Goal: Task Accomplishment & Management: Use online tool/utility

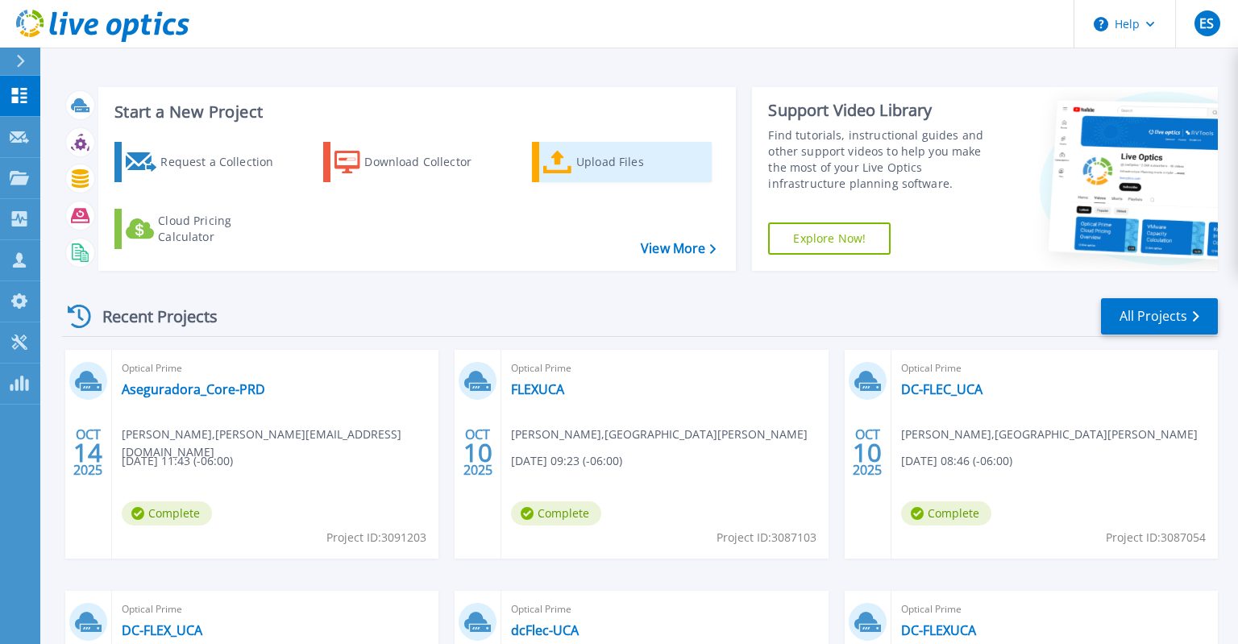
click at [589, 164] on div "Upload Files" at bounding box center [640, 162] width 129 height 32
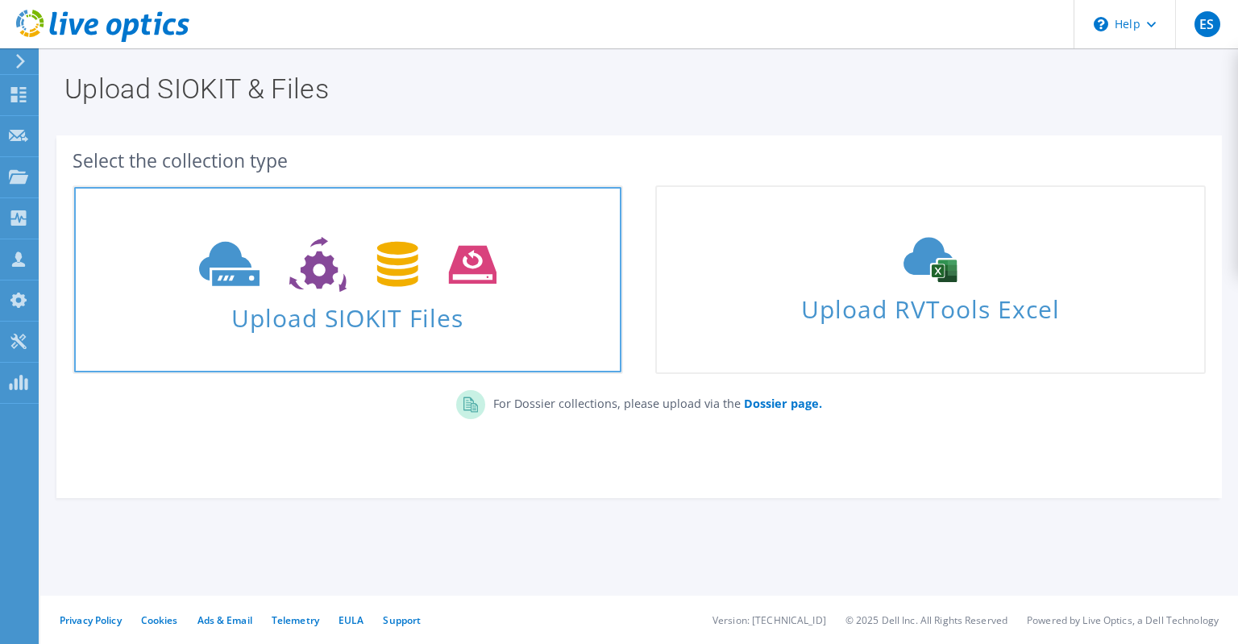
click at [463, 297] on span "Upload SIOKIT Files" at bounding box center [347, 313] width 547 height 35
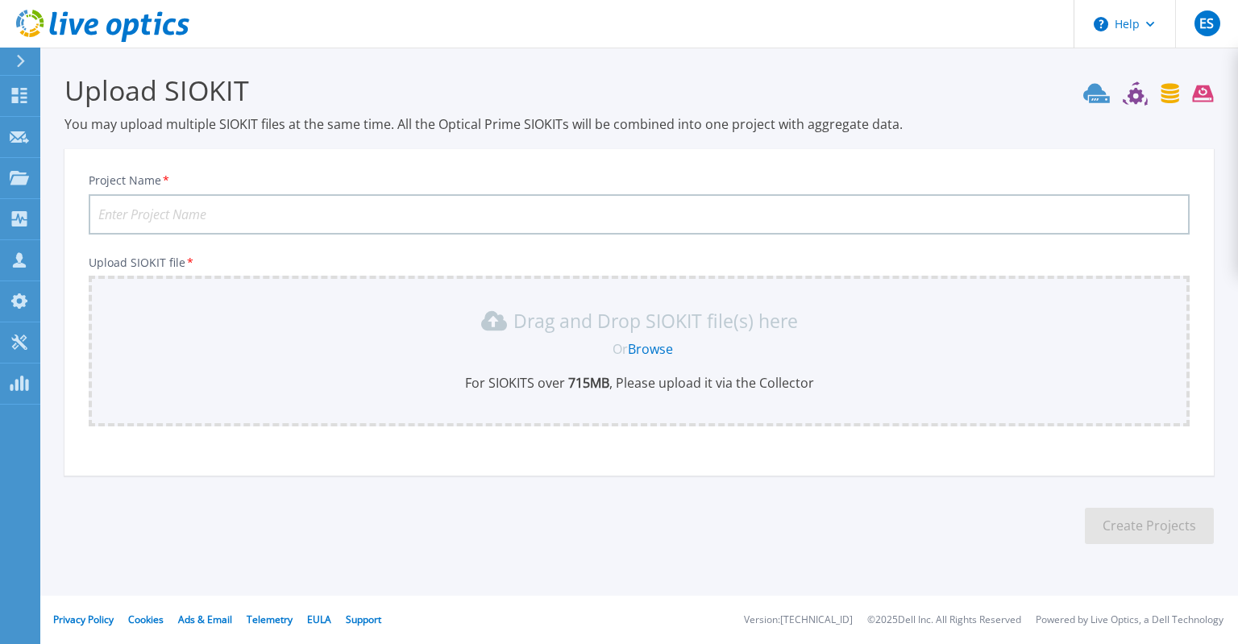
click at [654, 349] on link "Browse" at bounding box center [650, 349] width 45 height 18
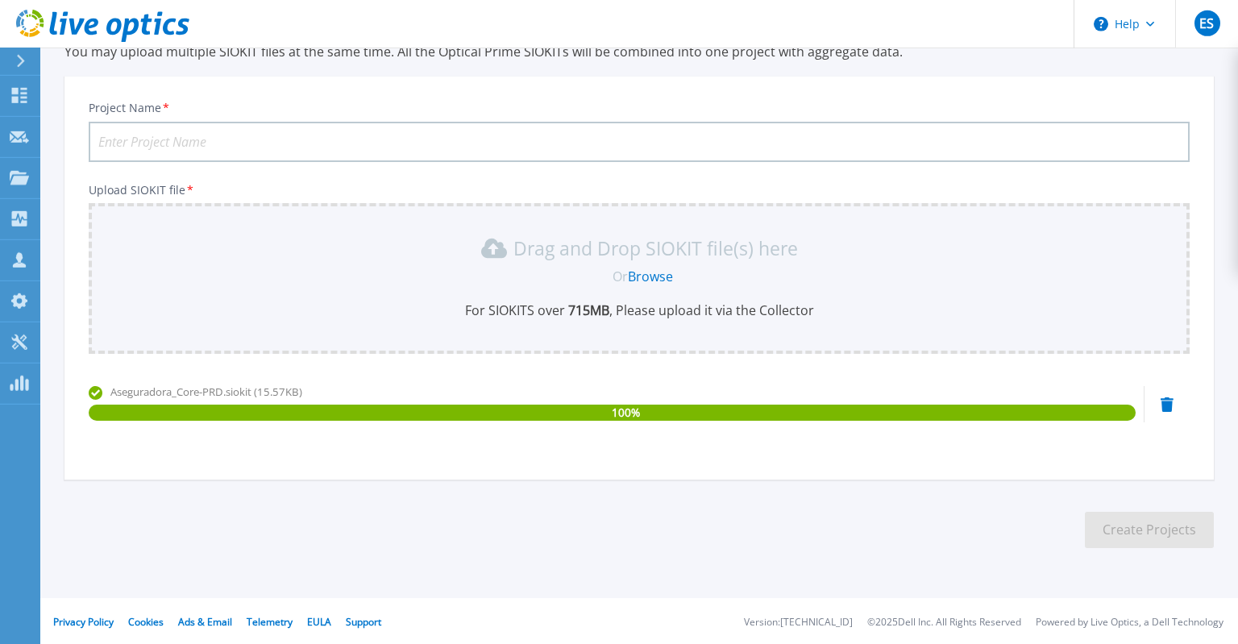
scroll to position [73, 0]
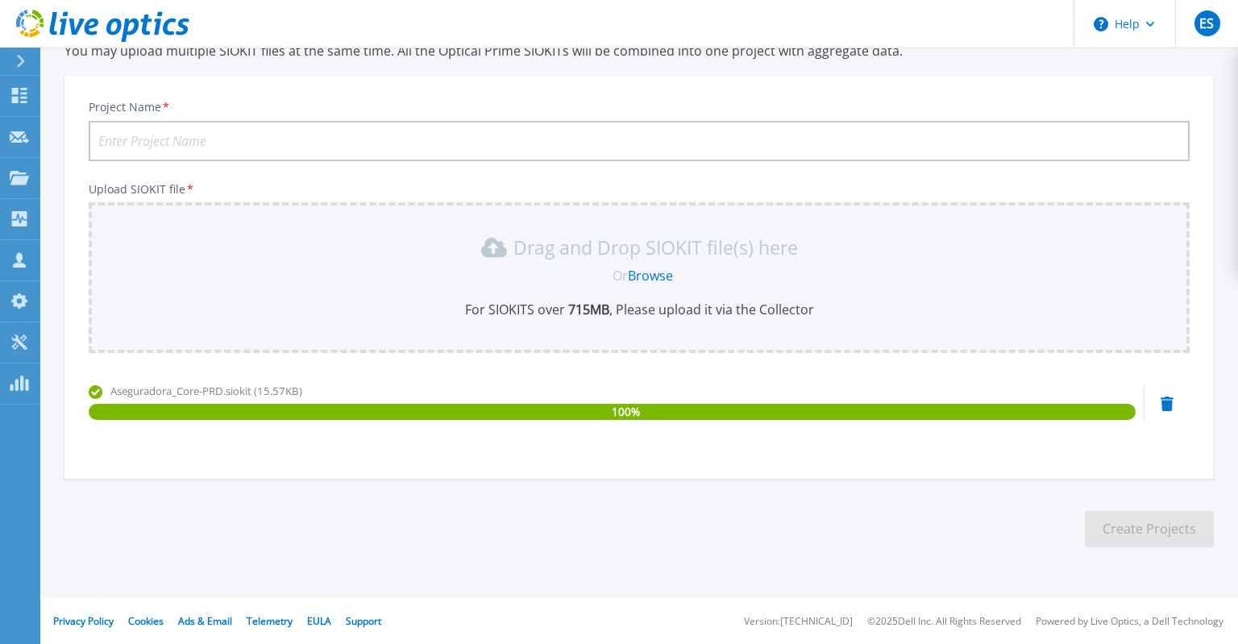
click at [256, 143] on input "Project Name *" at bounding box center [639, 141] width 1101 height 40
click at [318, 133] on input "Project Name *" at bounding box center [639, 141] width 1101 height 40
click at [326, 139] on input "Project Name *" at bounding box center [639, 141] width 1101 height 40
click at [195, 134] on input "Project Name *" at bounding box center [639, 141] width 1101 height 40
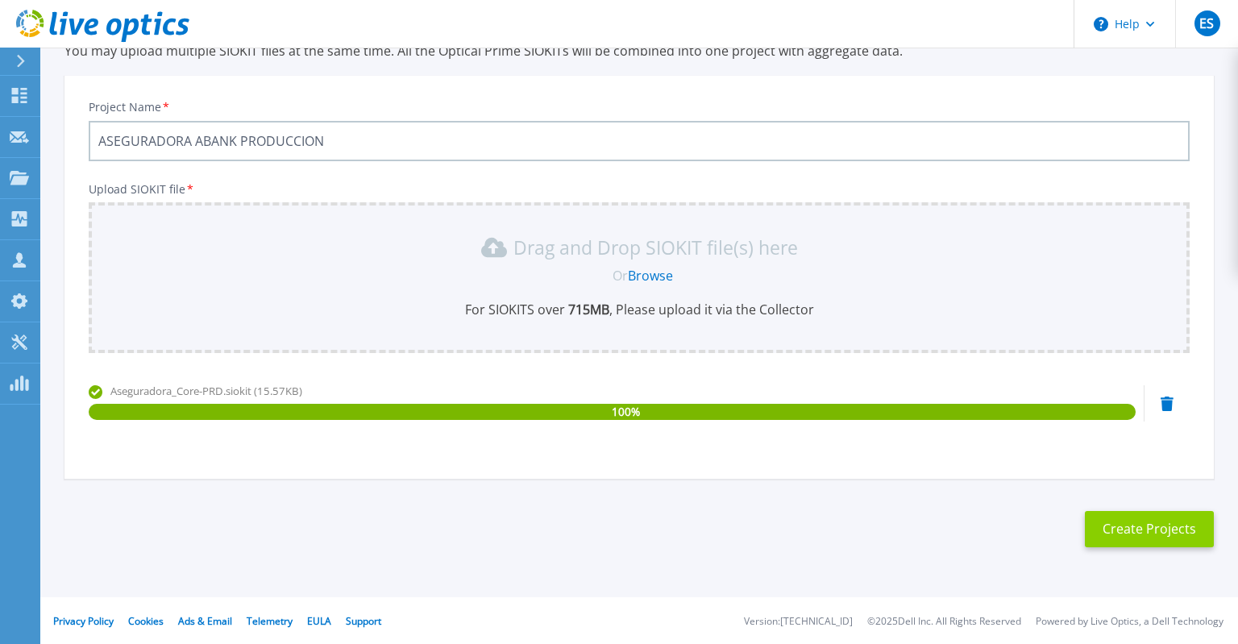
type input "ASEGURADORA ABANK PRODUCCION"
click at [1146, 528] on button "Create Projects" at bounding box center [1149, 529] width 129 height 36
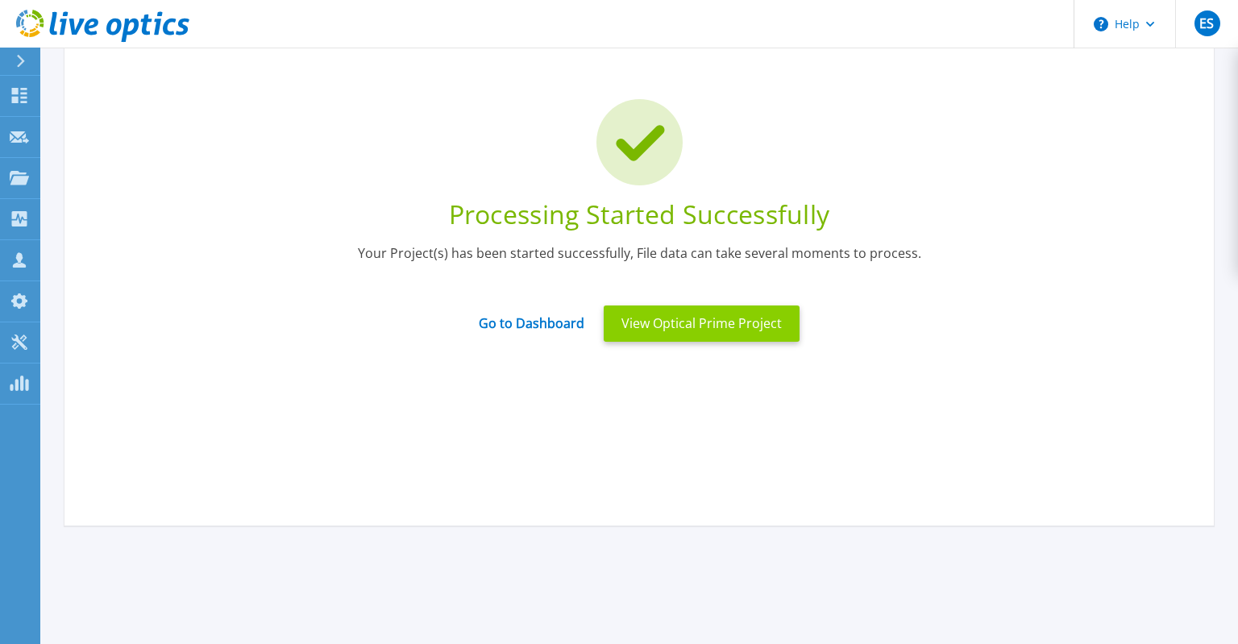
click at [708, 318] on button "View Optical Prime Project" at bounding box center [702, 323] width 196 height 36
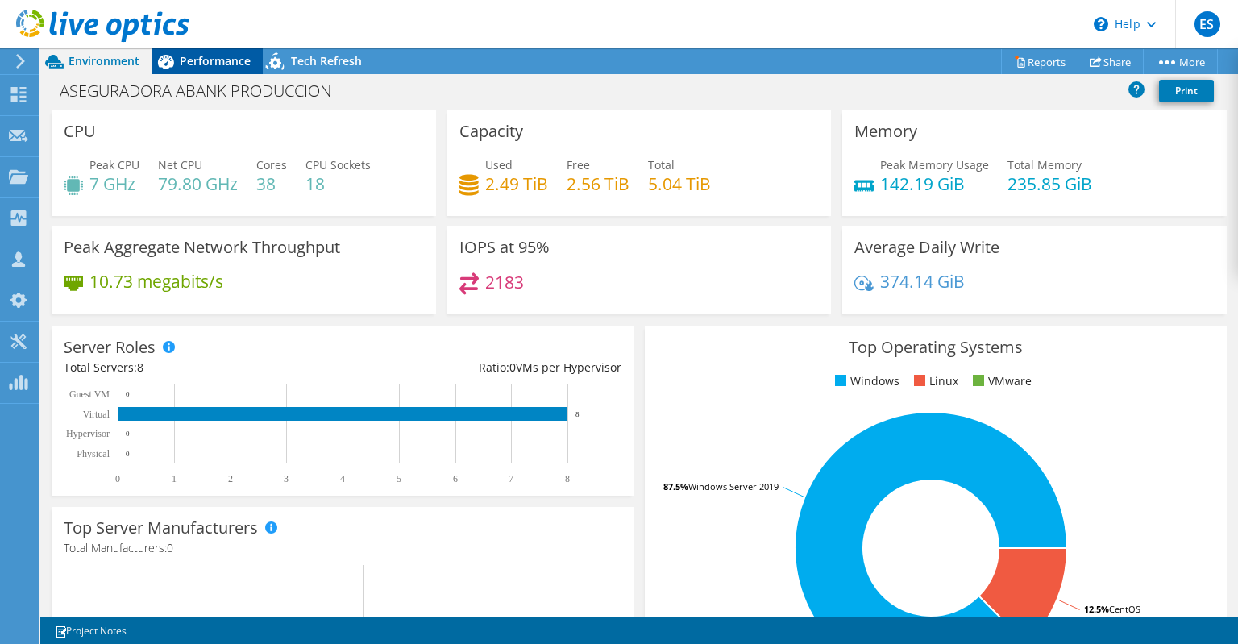
click at [250, 70] on div "Performance" at bounding box center [207, 61] width 111 height 26
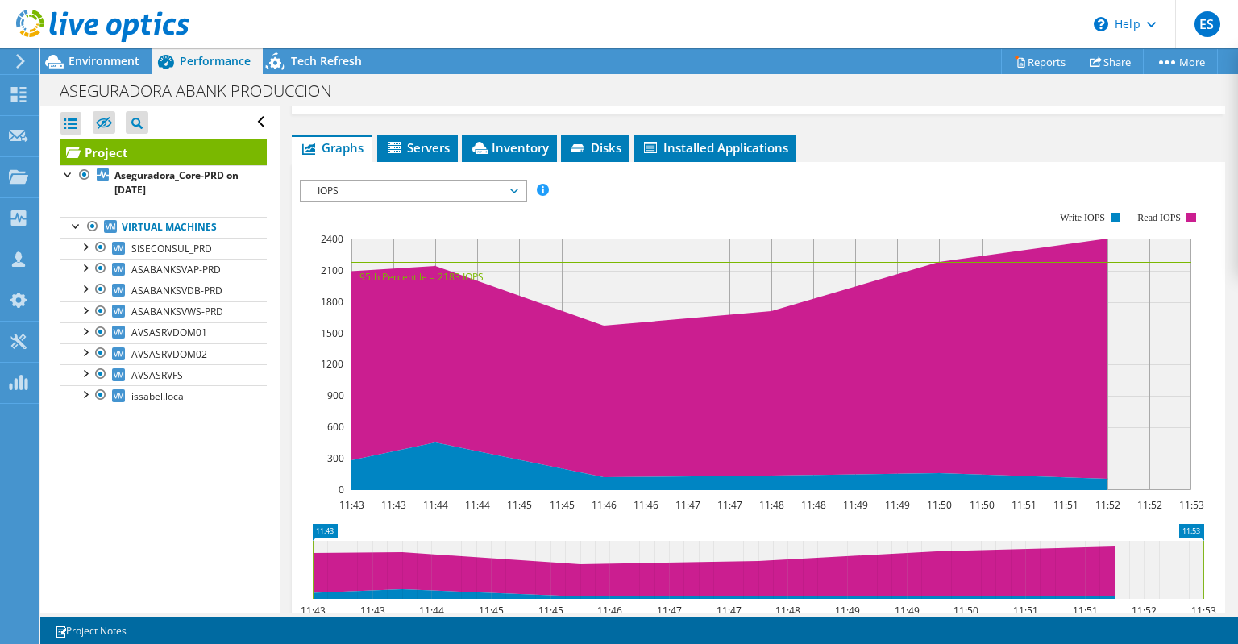
scroll to position [77, 0]
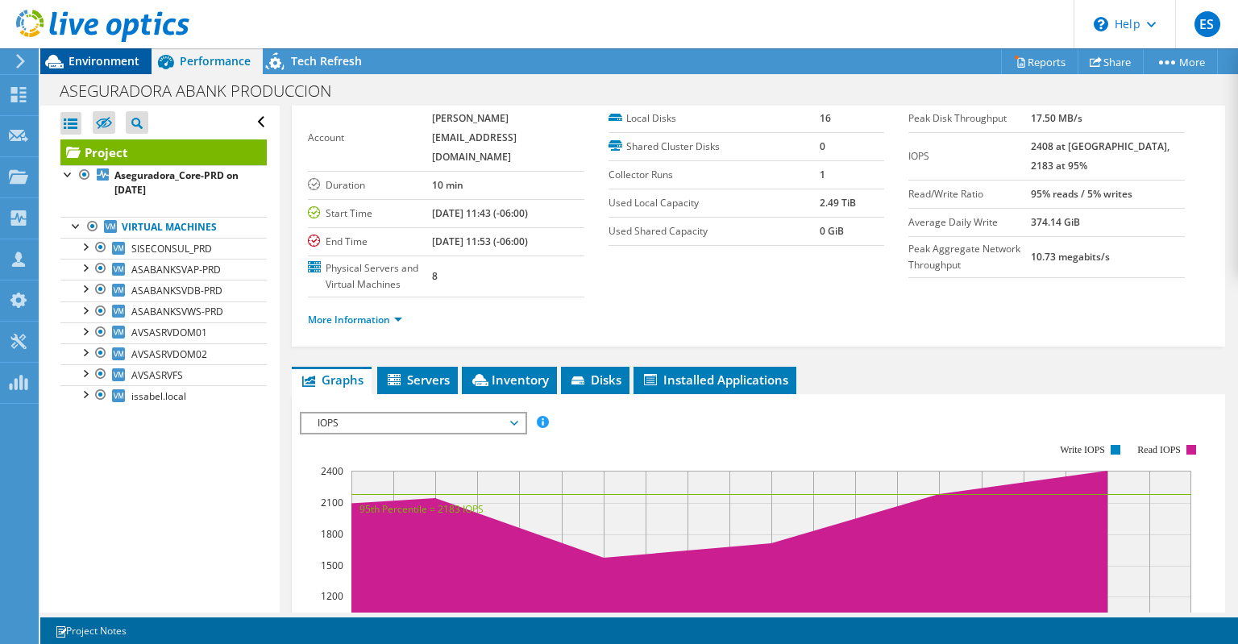
click at [89, 67] on span "Environment" at bounding box center [104, 60] width 71 height 15
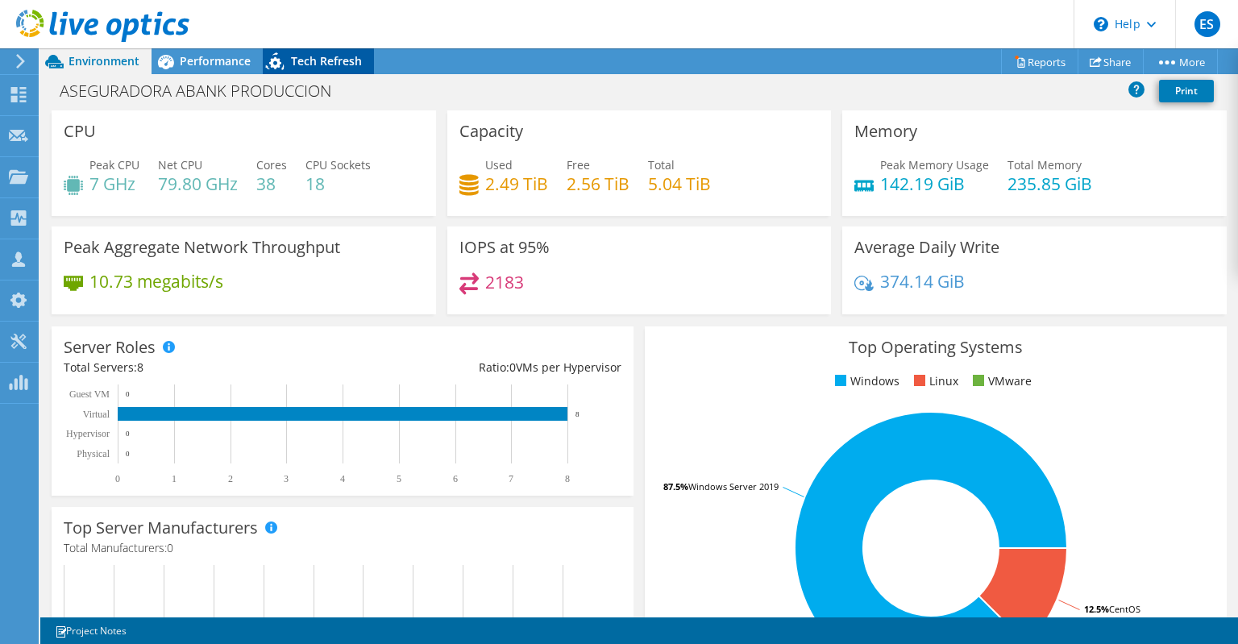
click at [351, 59] on span "Tech Refresh" at bounding box center [326, 60] width 71 height 15
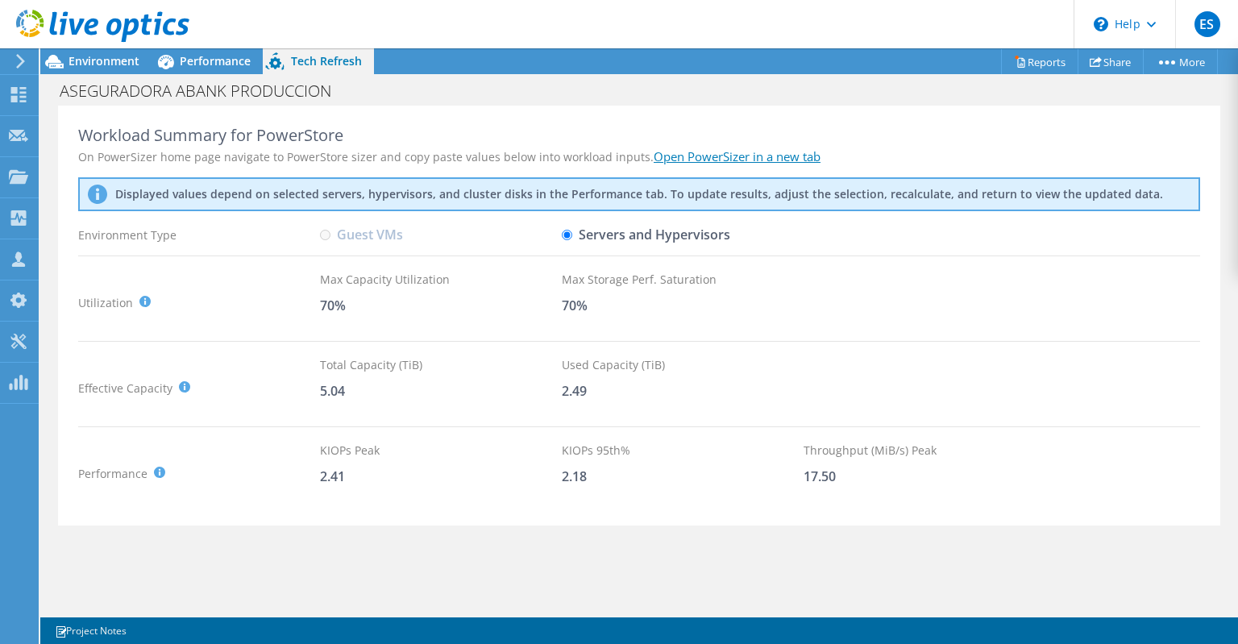
click at [742, 153] on link "Open PowerSizer in a new tab" at bounding box center [737, 156] width 167 height 16
